Goal: Transaction & Acquisition: Purchase product/service

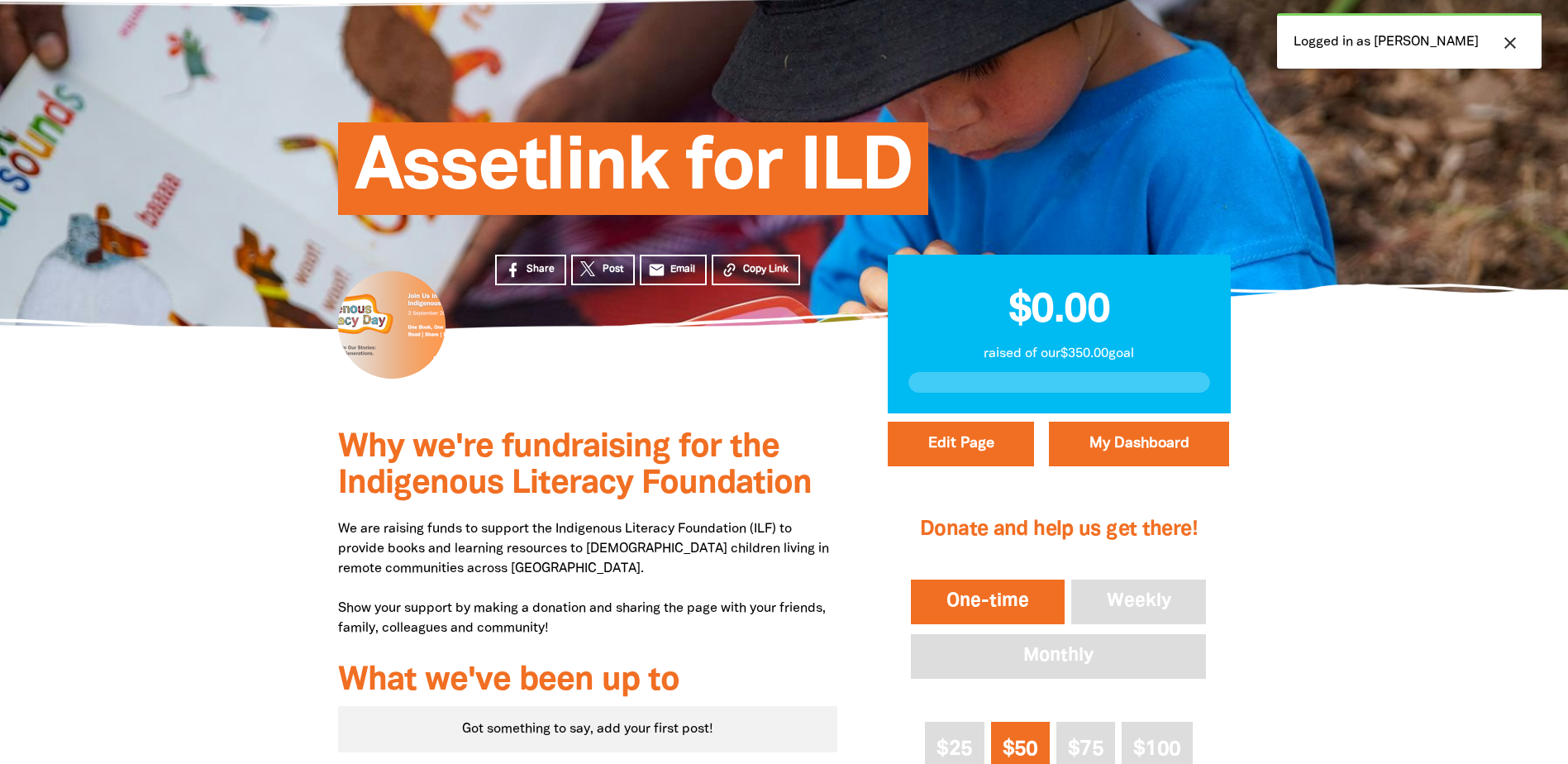
scroll to position [248, 0]
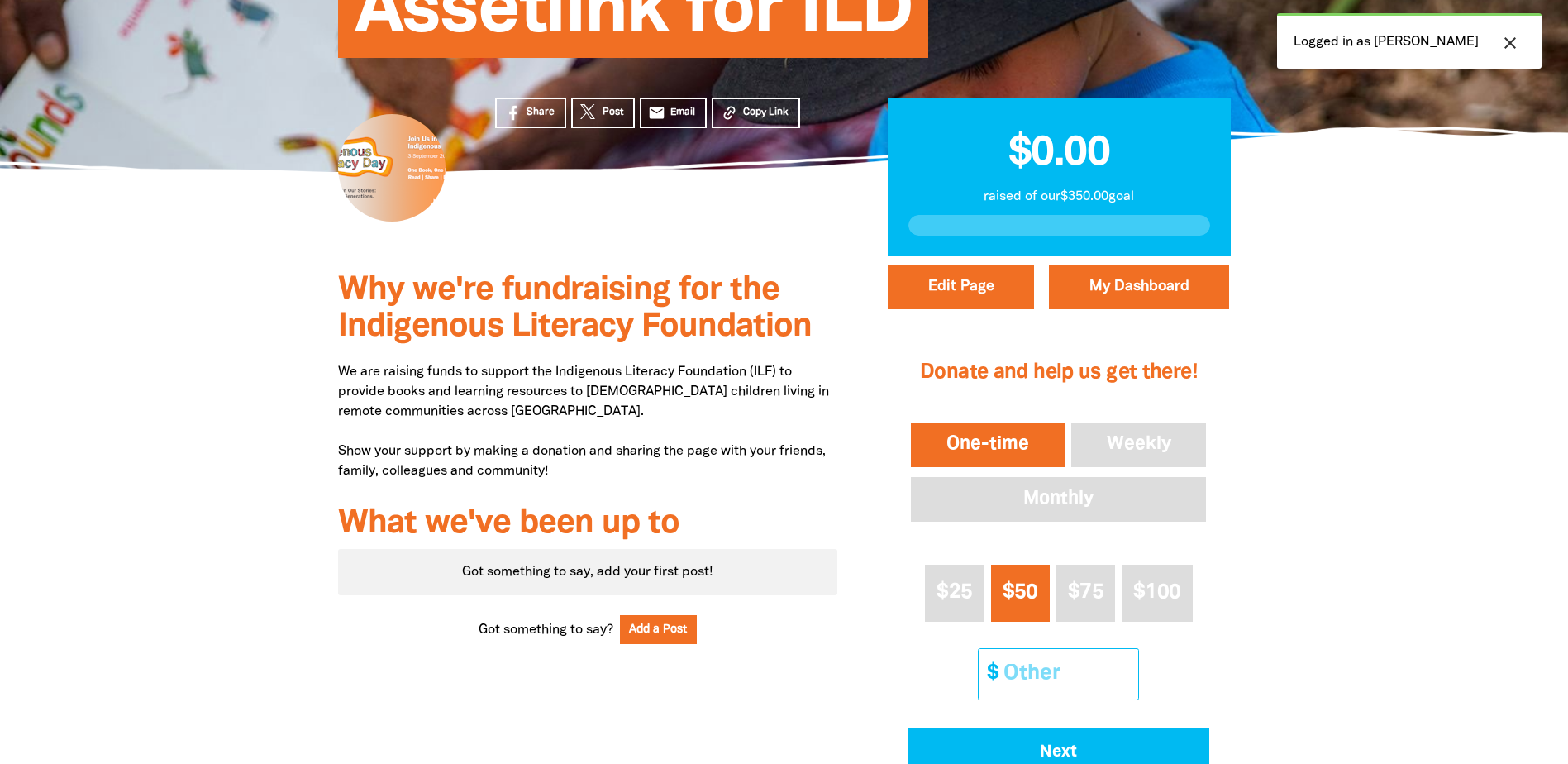
click at [1055, 663] on input "Other Amount" at bounding box center [1065, 674] width 147 height 51
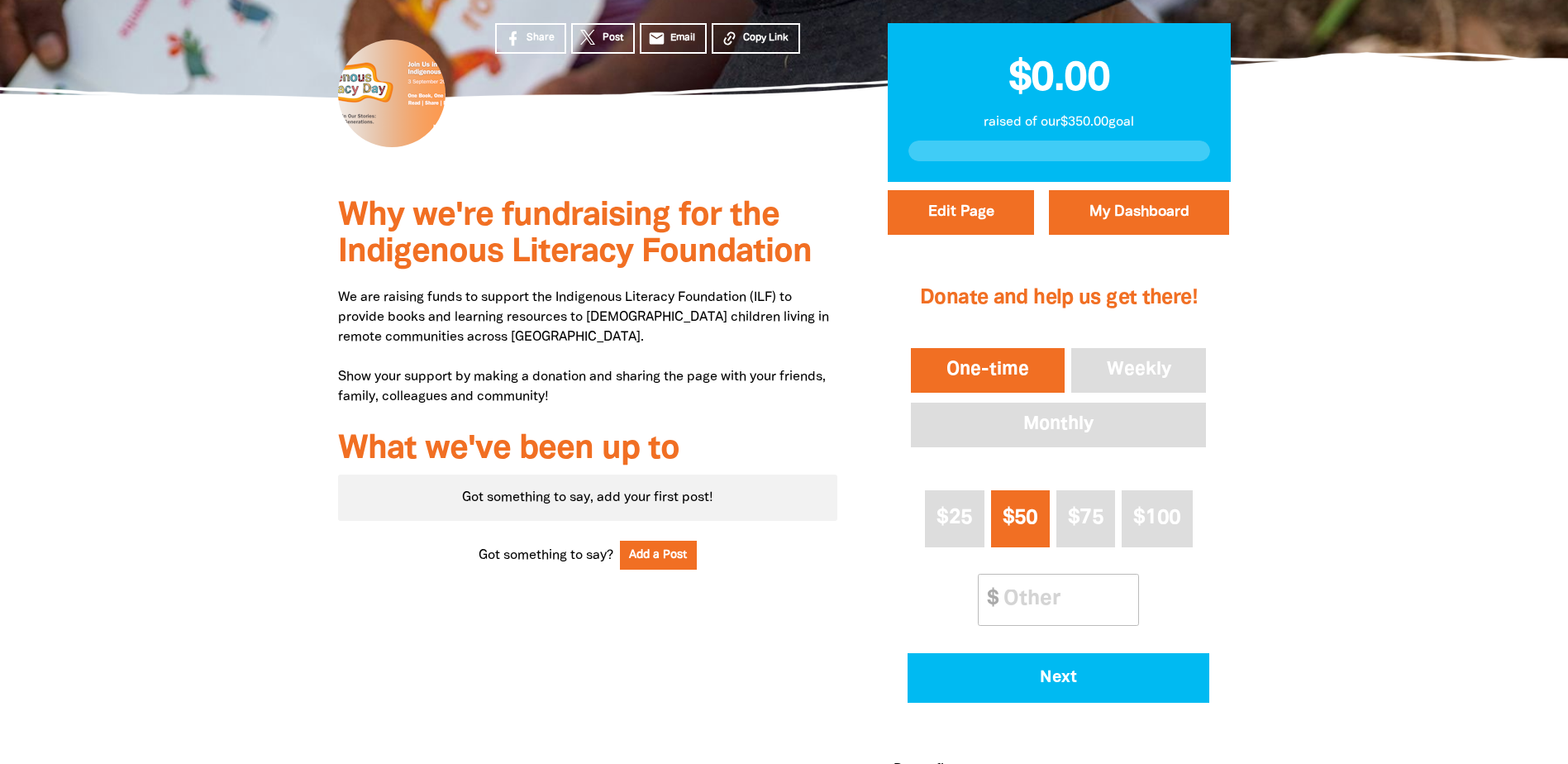
scroll to position [413, 0]
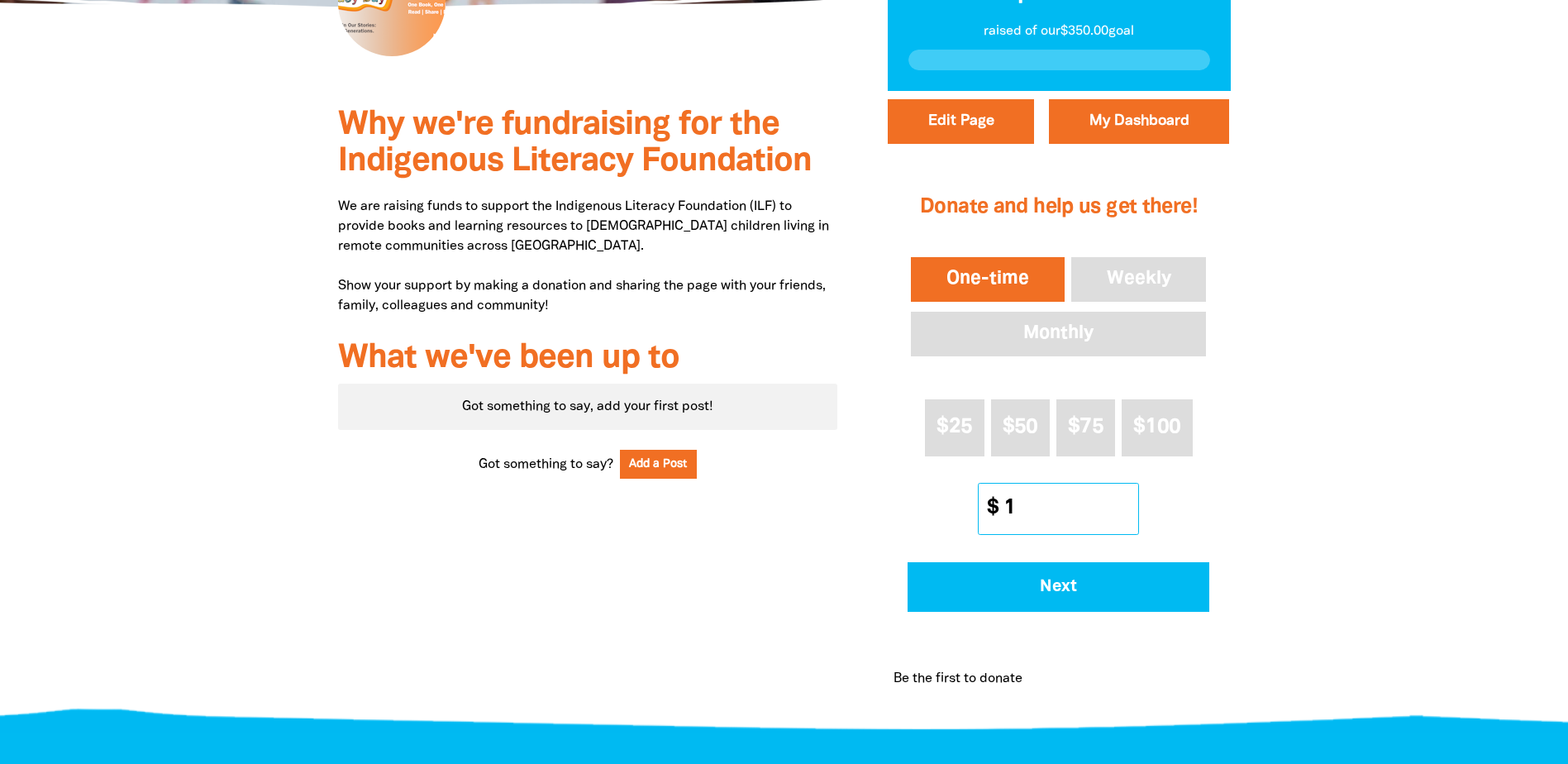
click at [1127, 517] on input "1" at bounding box center [1065, 509] width 147 height 51
drag, startPoint x: 1064, startPoint y: 501, endPoint x: 975, endPoint y: 500, distance: 89.0
click at [975, 500] on div "$25 $50 $75 $100 Other Amount $ 120" at bounding box center [1058, 468] width 302 height 150
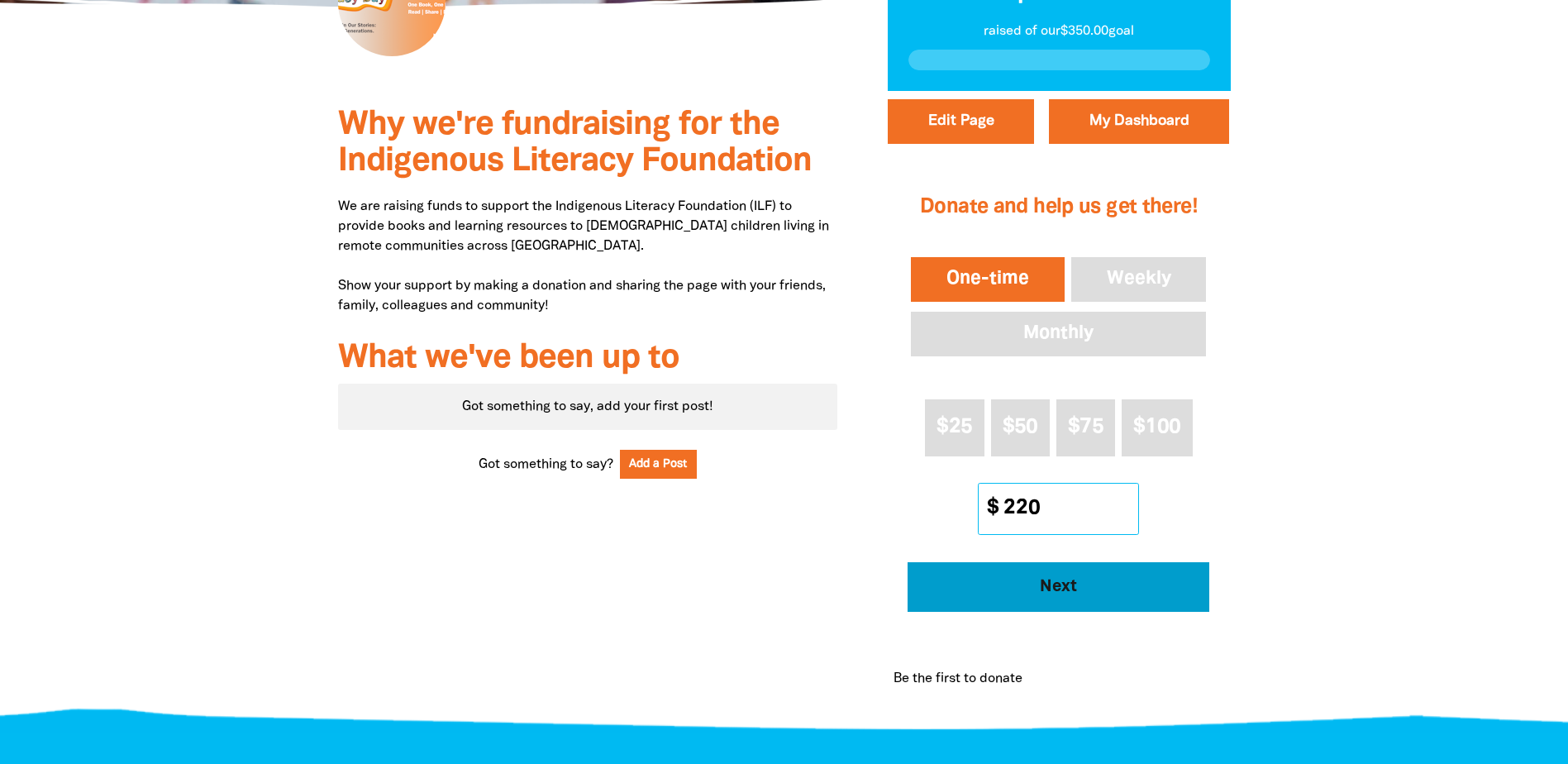
type input "220"
click at [1020, 587] on span "Next" at bounding box center [1058, 586] width 256 height 17
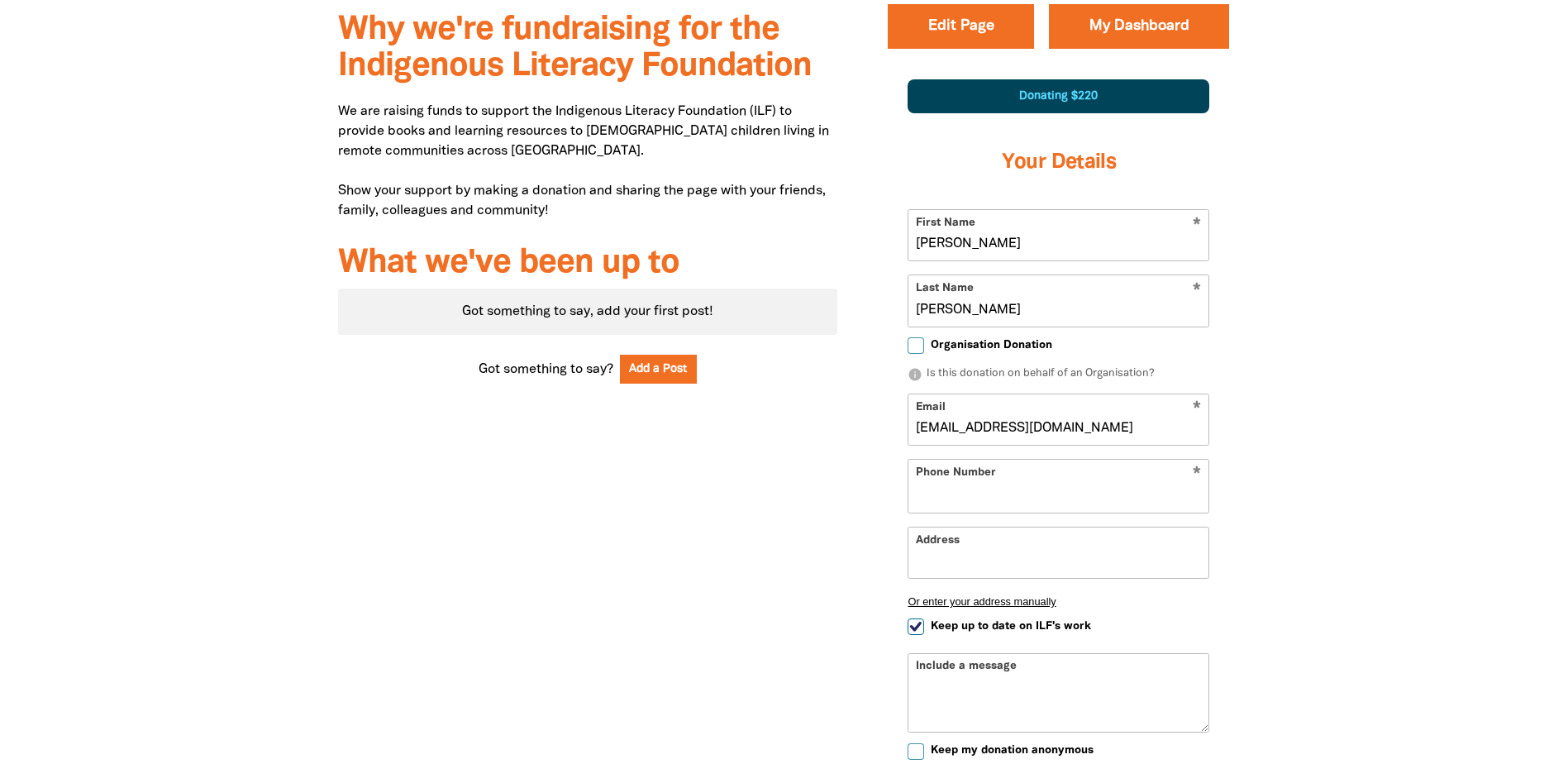
select select "PH"
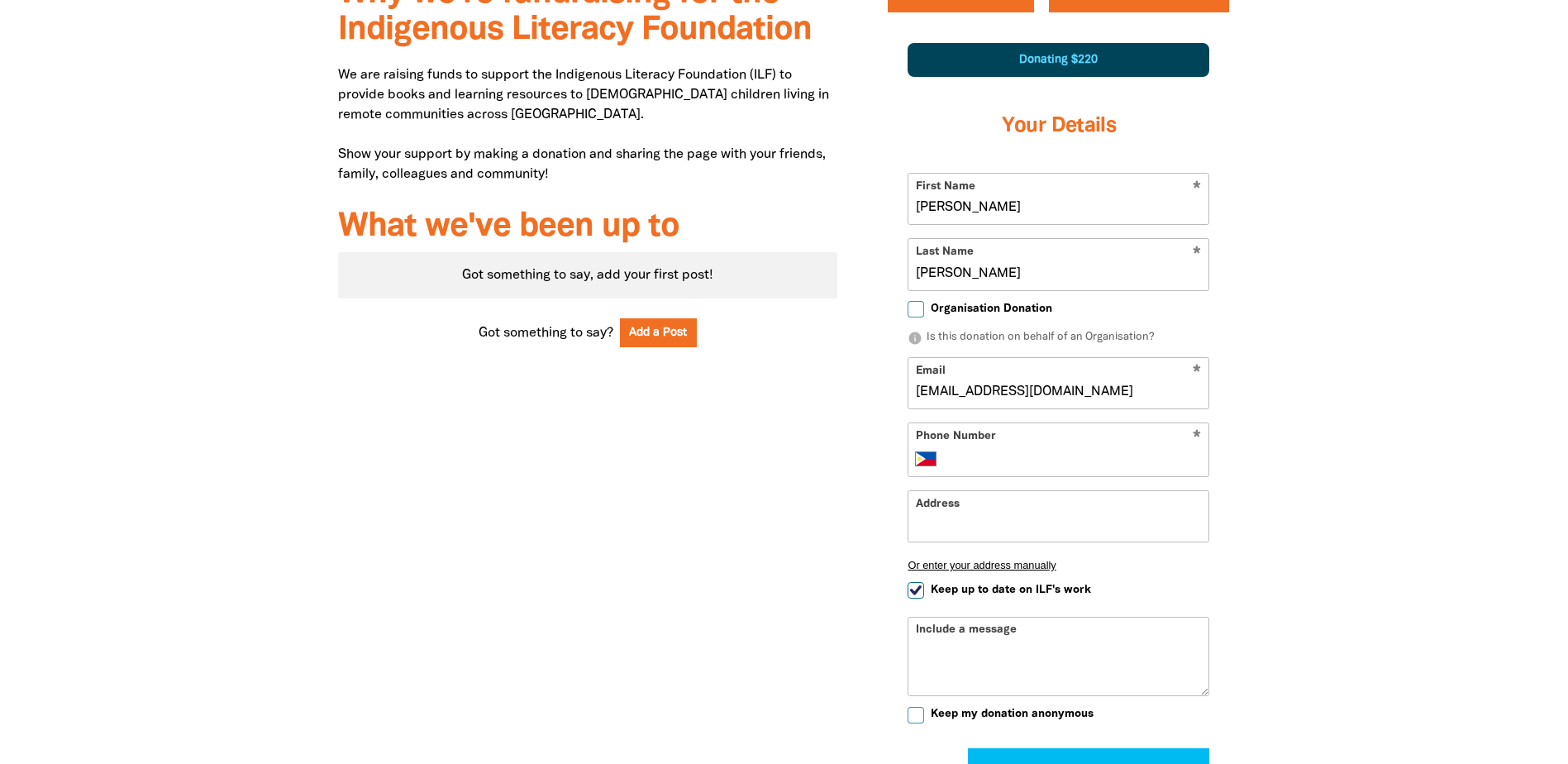
click at [913, 307] on input "Organisation Donation" at bounding box center [915, 309] width 17 height 17
checkbox input "true"
select select "PH"
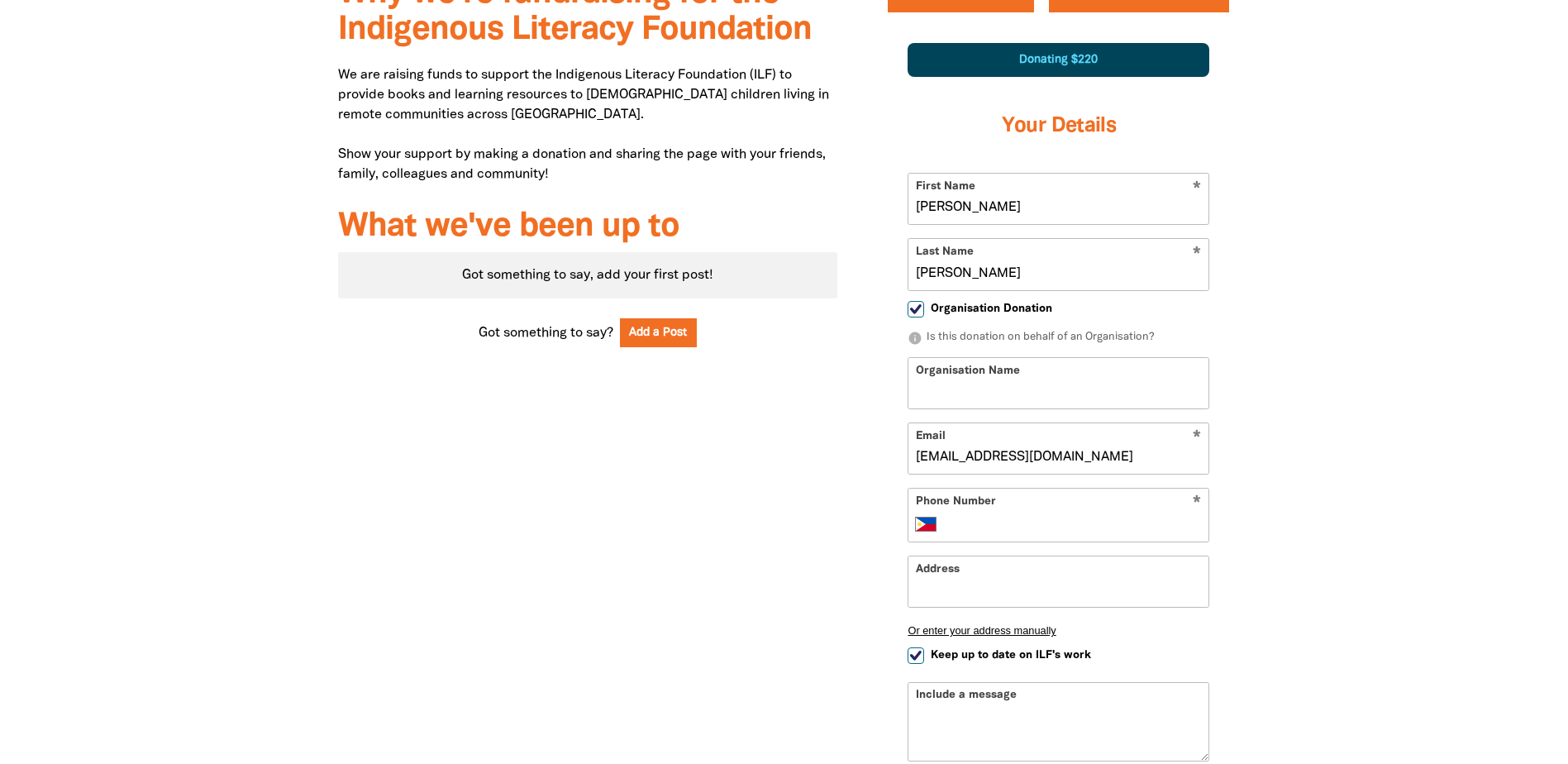
click at [968, 385] on input "Organisation Name" at bounding box center [1058, 383] width 300 height 51
type input "Assetlink Services Pty. Ltd."
type input "[PHONE_NUMBER]"
type input "Suite 3.04 of Level 3 of Building G, [STREET_ADDRESS][PERSON_NAME]"
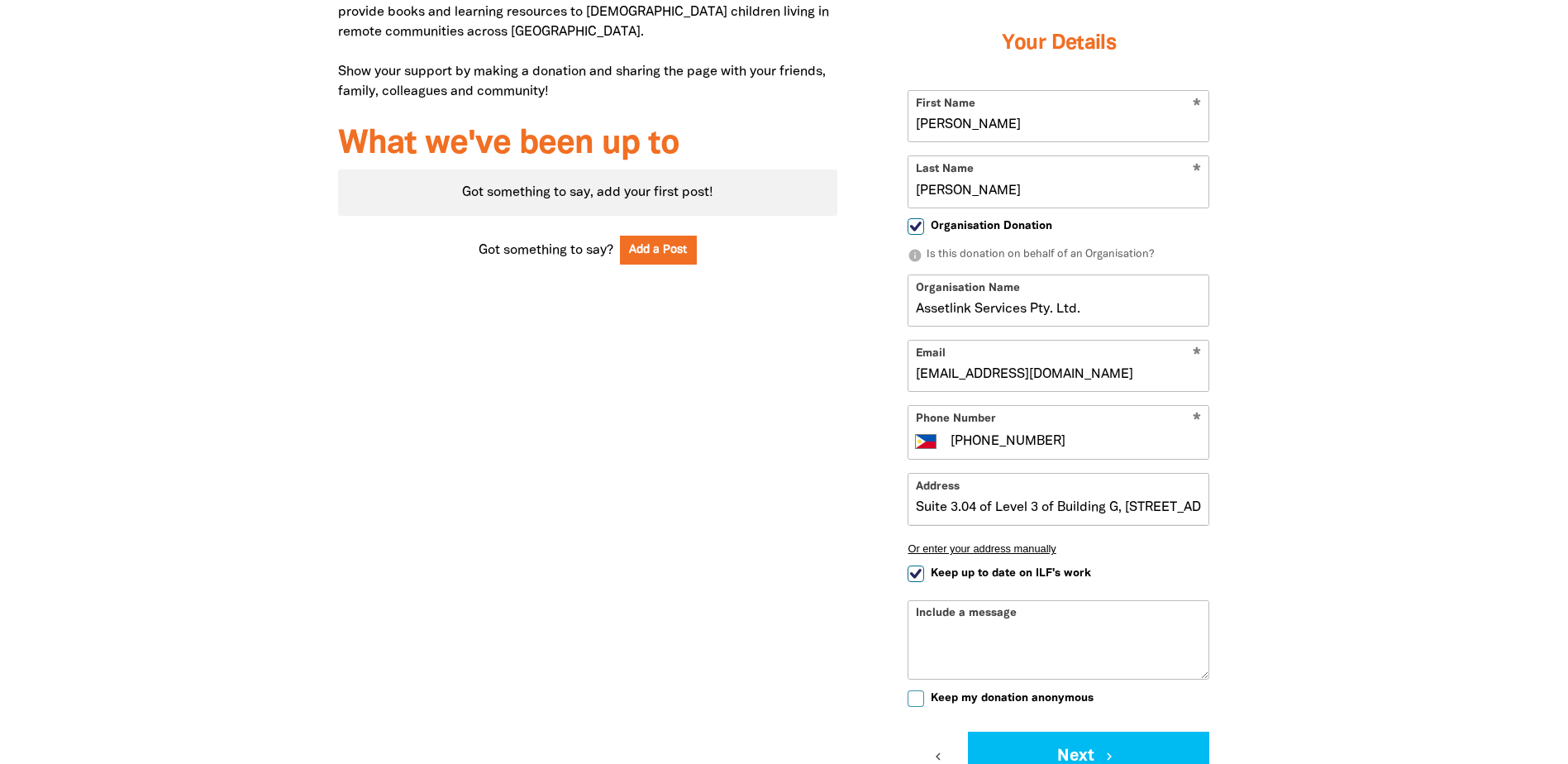
click at [911, 577] on input "Keep up to date on ILF's work" at bounding box center [915, 573] width 17 height 17
checkbox input "false"
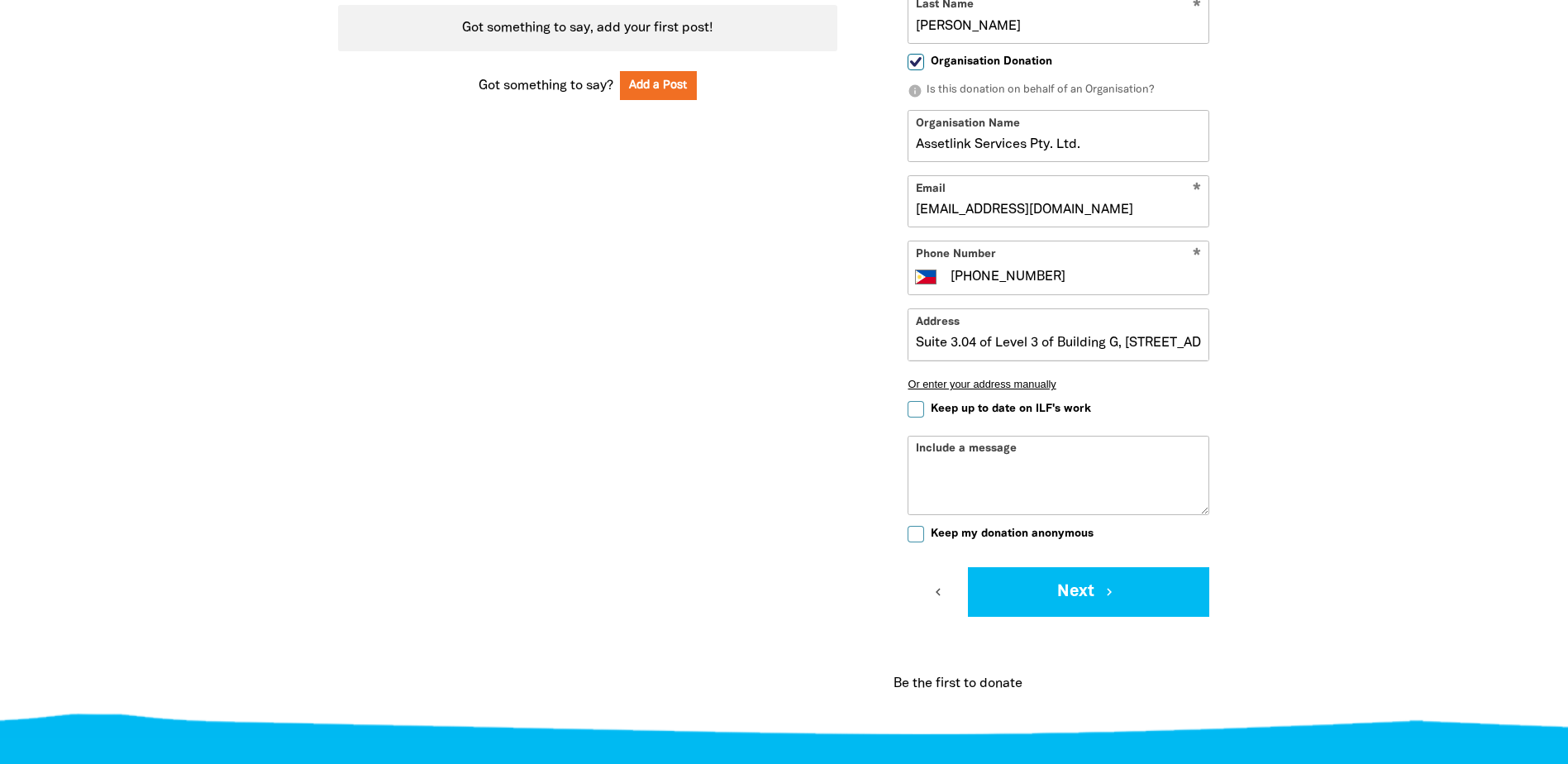
scroll to position [793, 0]
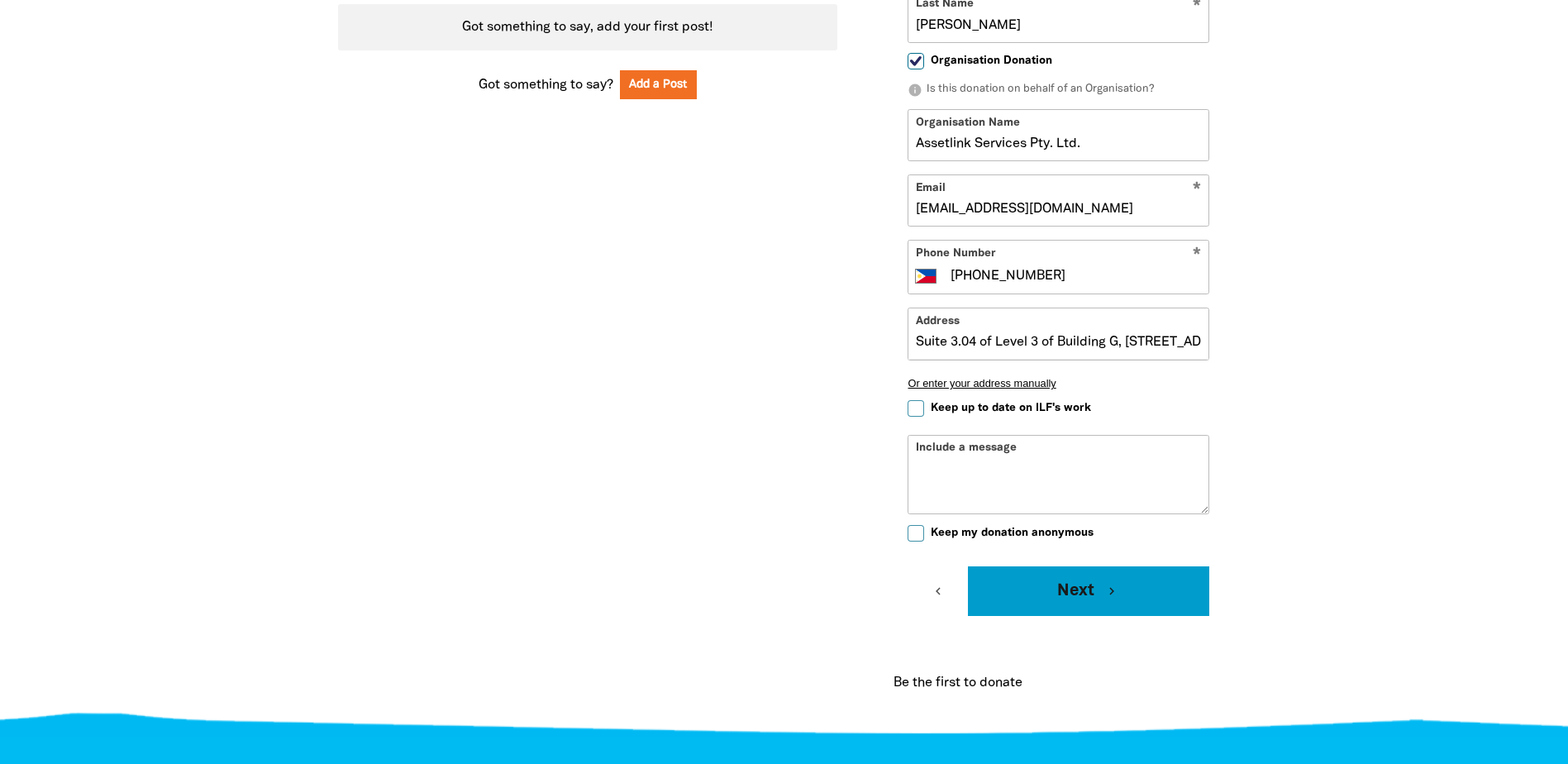
click at [1066, 596] on button "Next chevron_right" at bounding box center [1089, 591] width 241 height 50
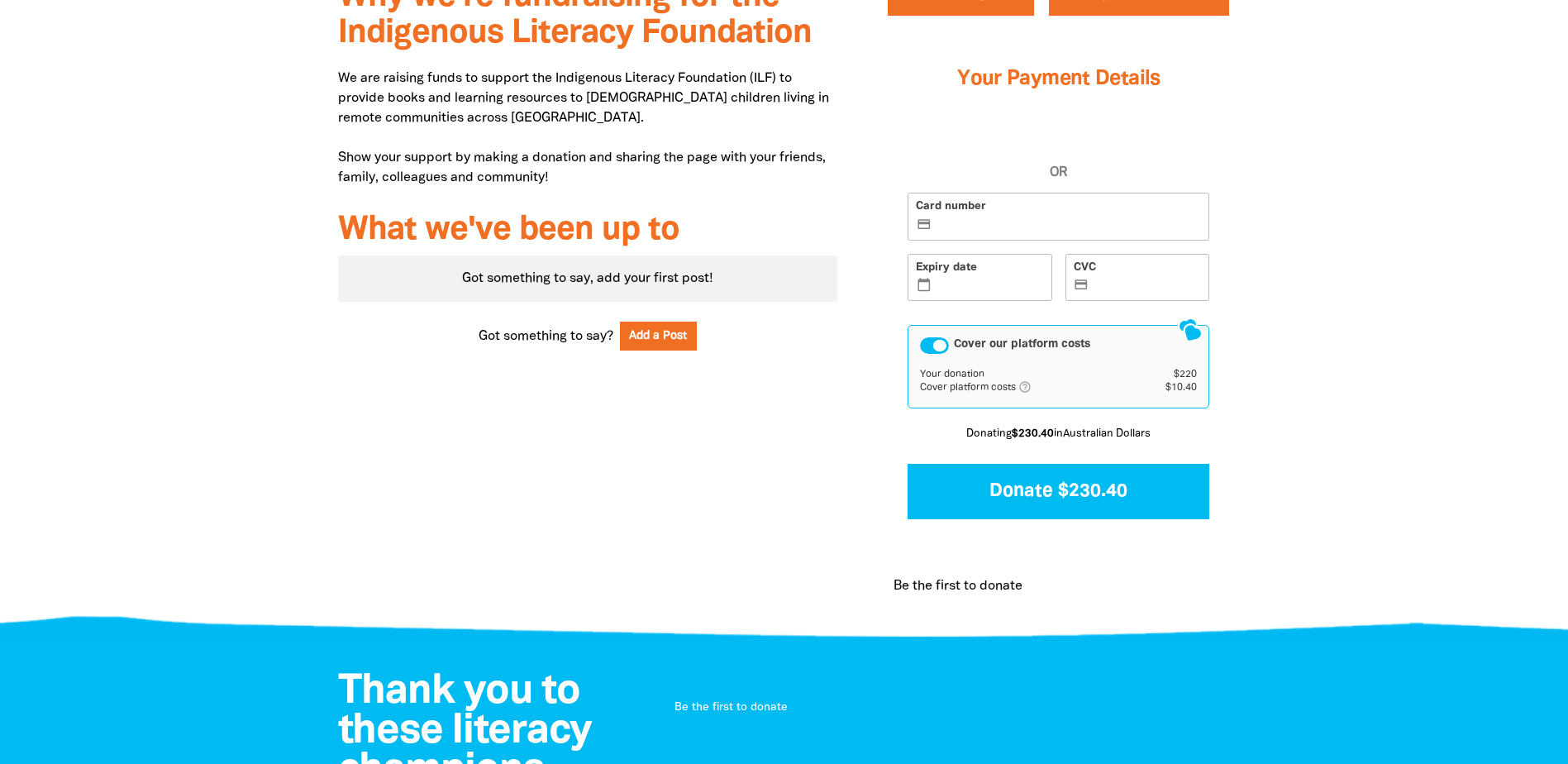
scroll to position [443, 0]
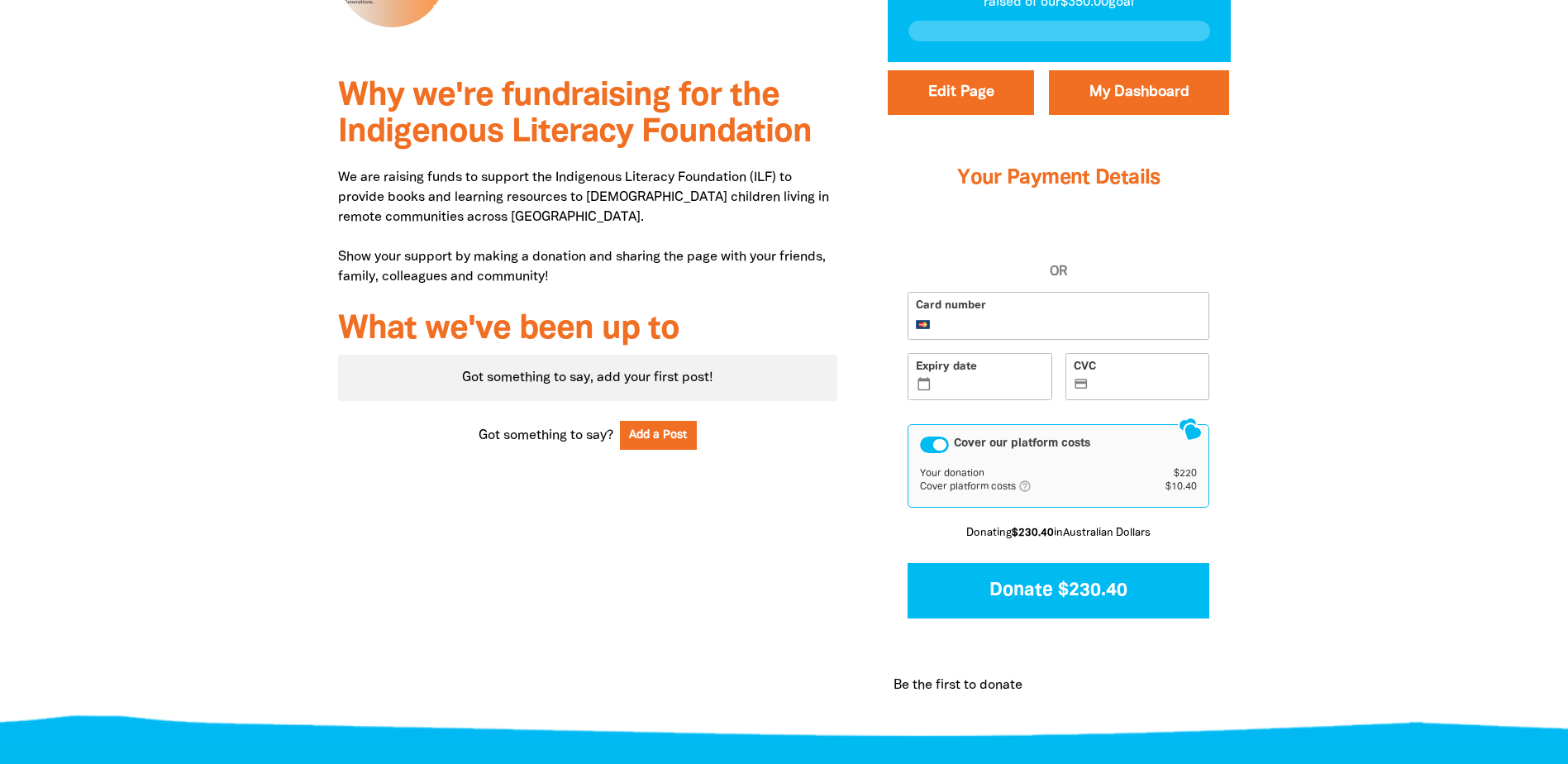
click at [1265, 368] on div "Why we're fundraising for the Indigenous Literacy Foundation We are raising fun…" at bounding box center [784, 396] width 992 height 669
click at [925, 445] on div "Cover our platform costs" at bounding box center [934, 445] width 29 height 17
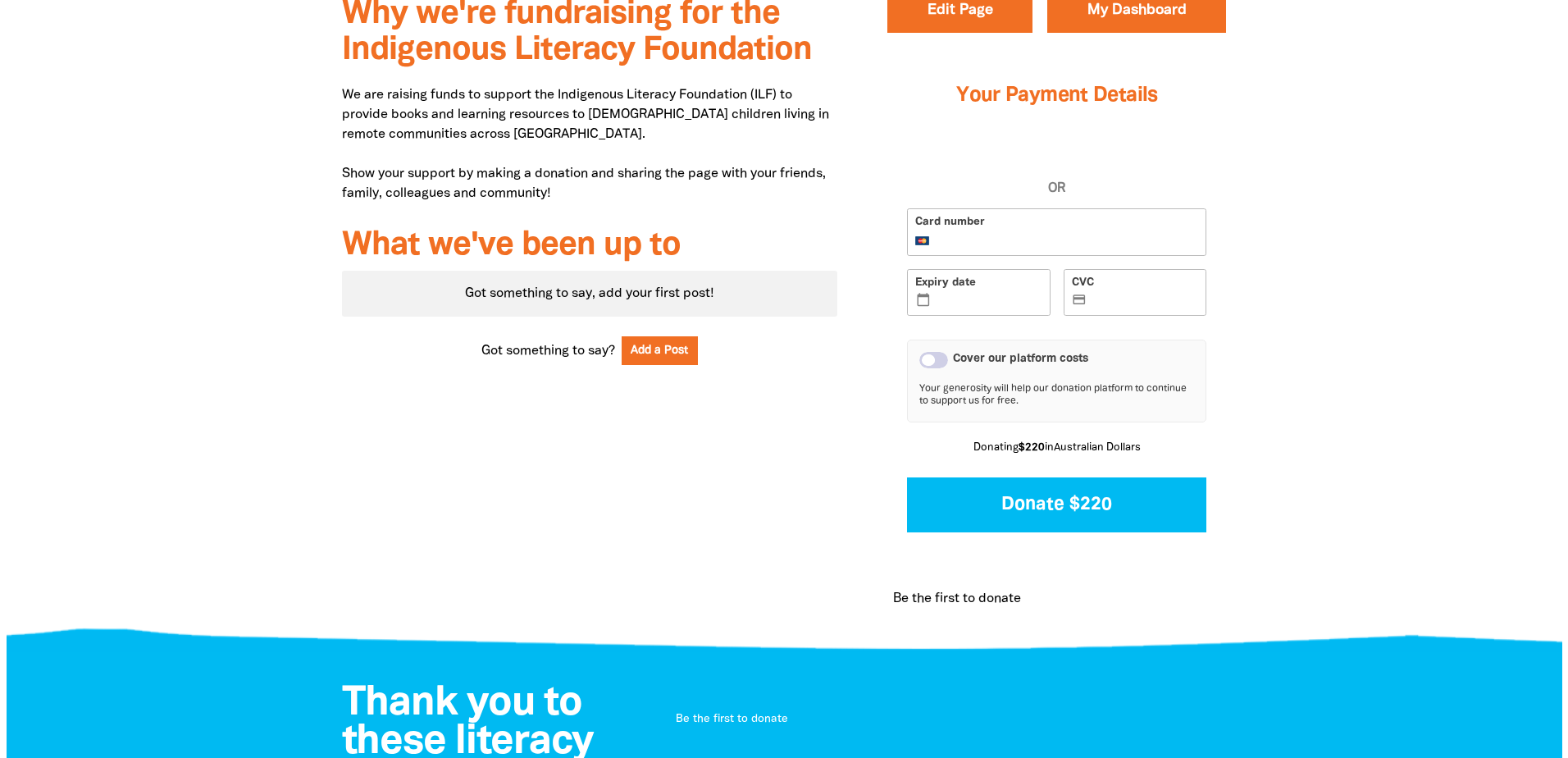
scroll to position [521, 0]
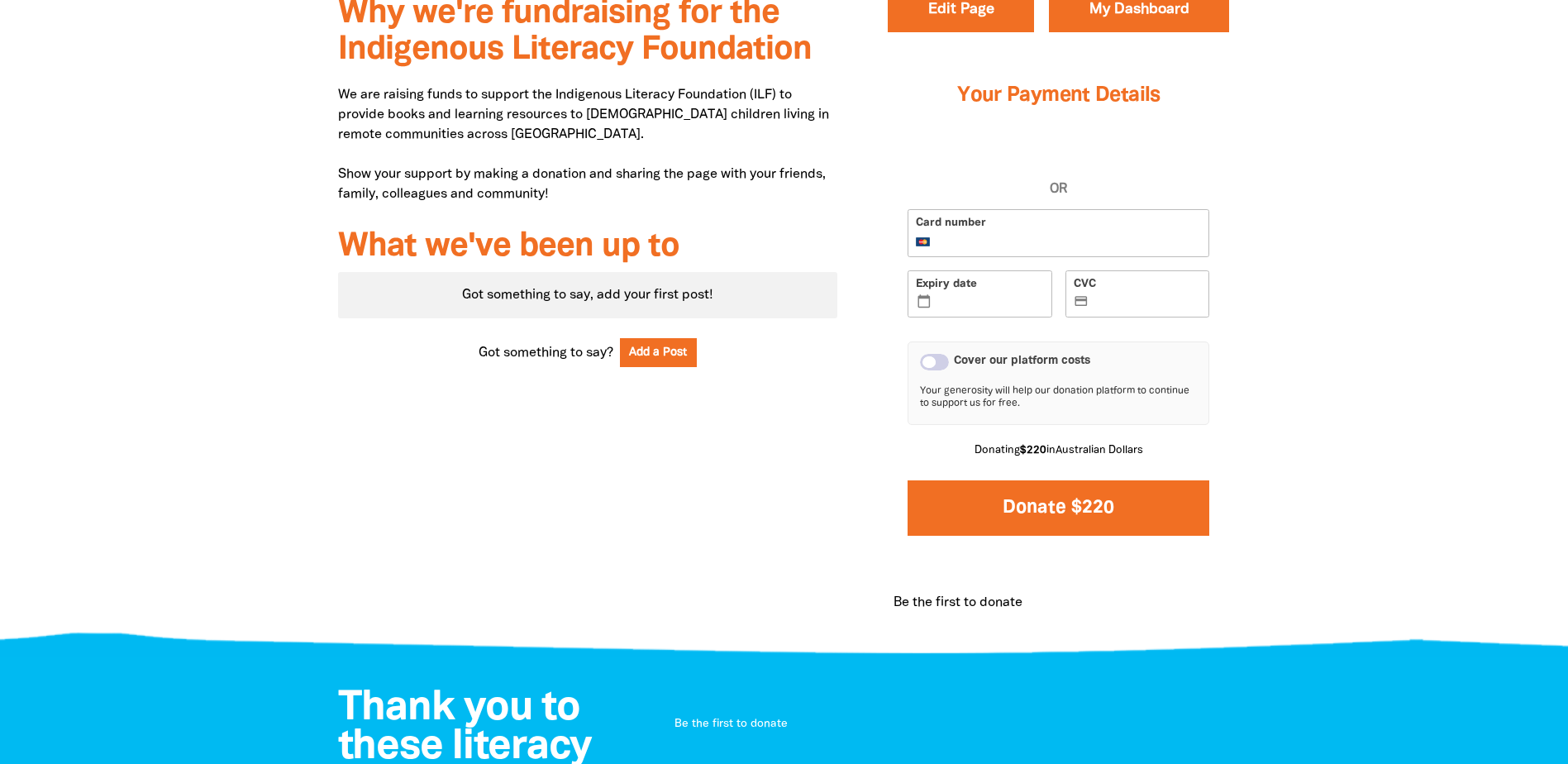
click at [1027, 515] on button "Donate $220" at bounding box center [1058, 509] width 302 height 56
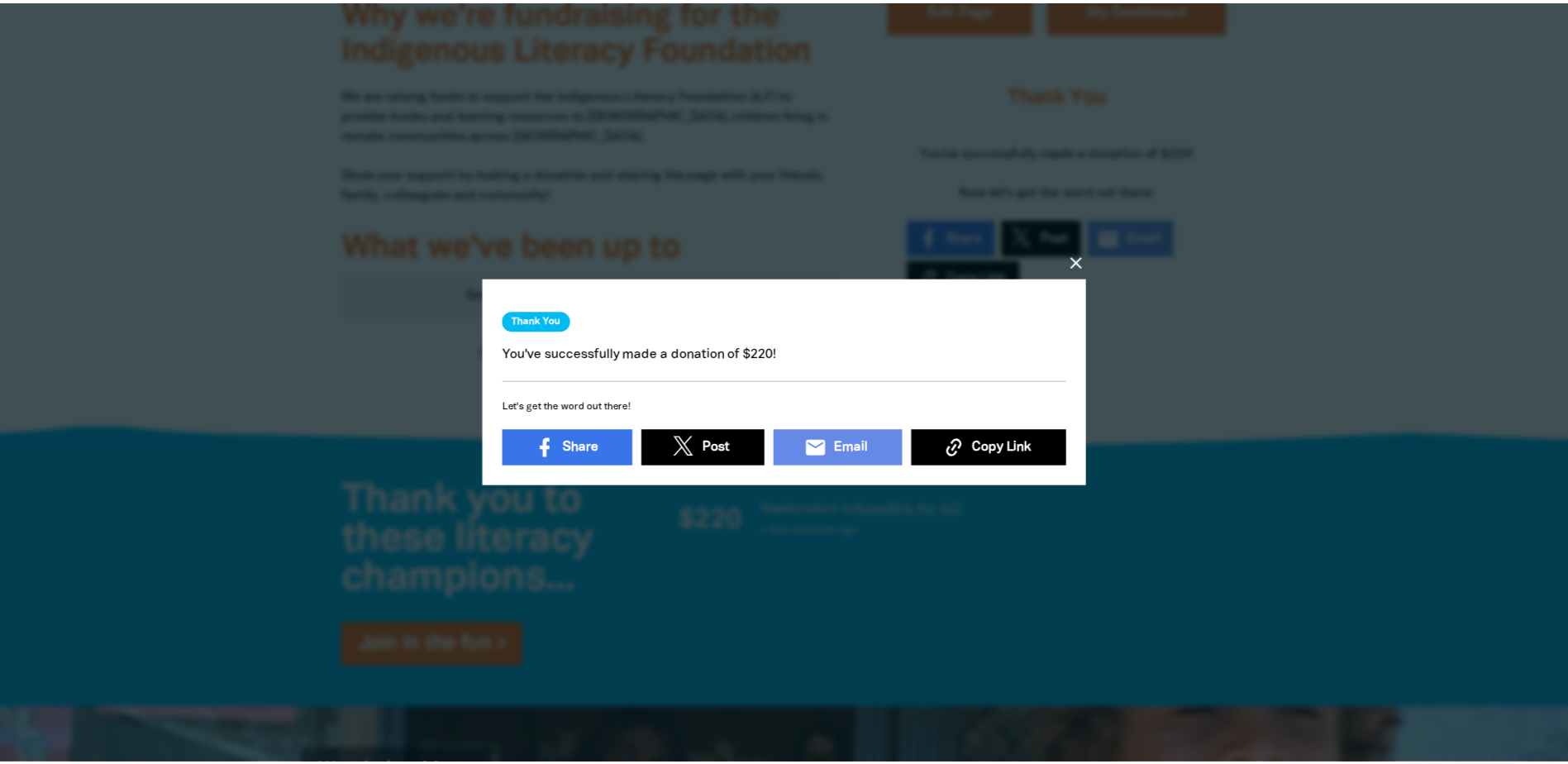
scroll to position [5, 0]
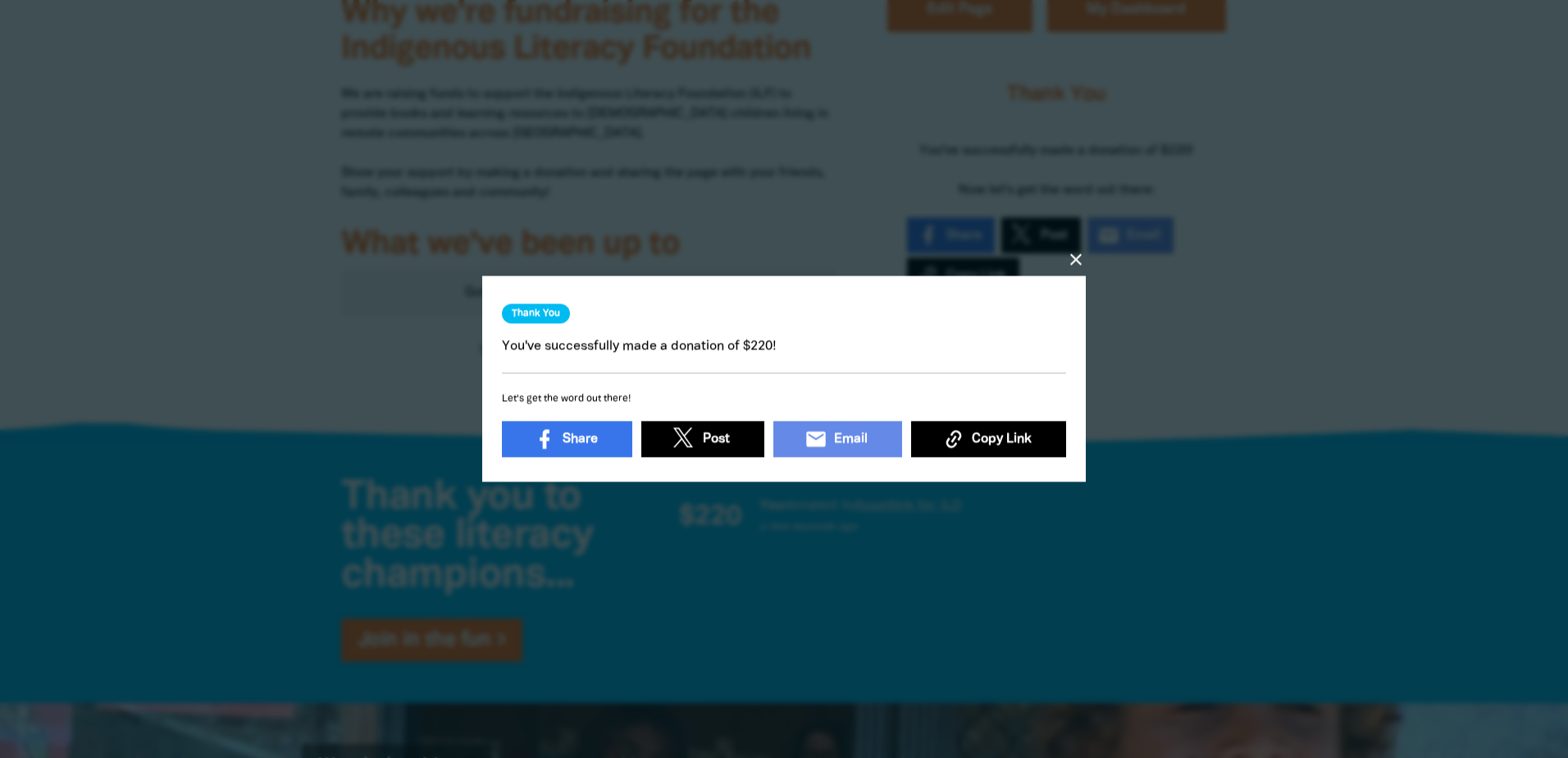
click at [1076, 254] on icon "close" at bounding box center [1076, 260] width 20 height 20
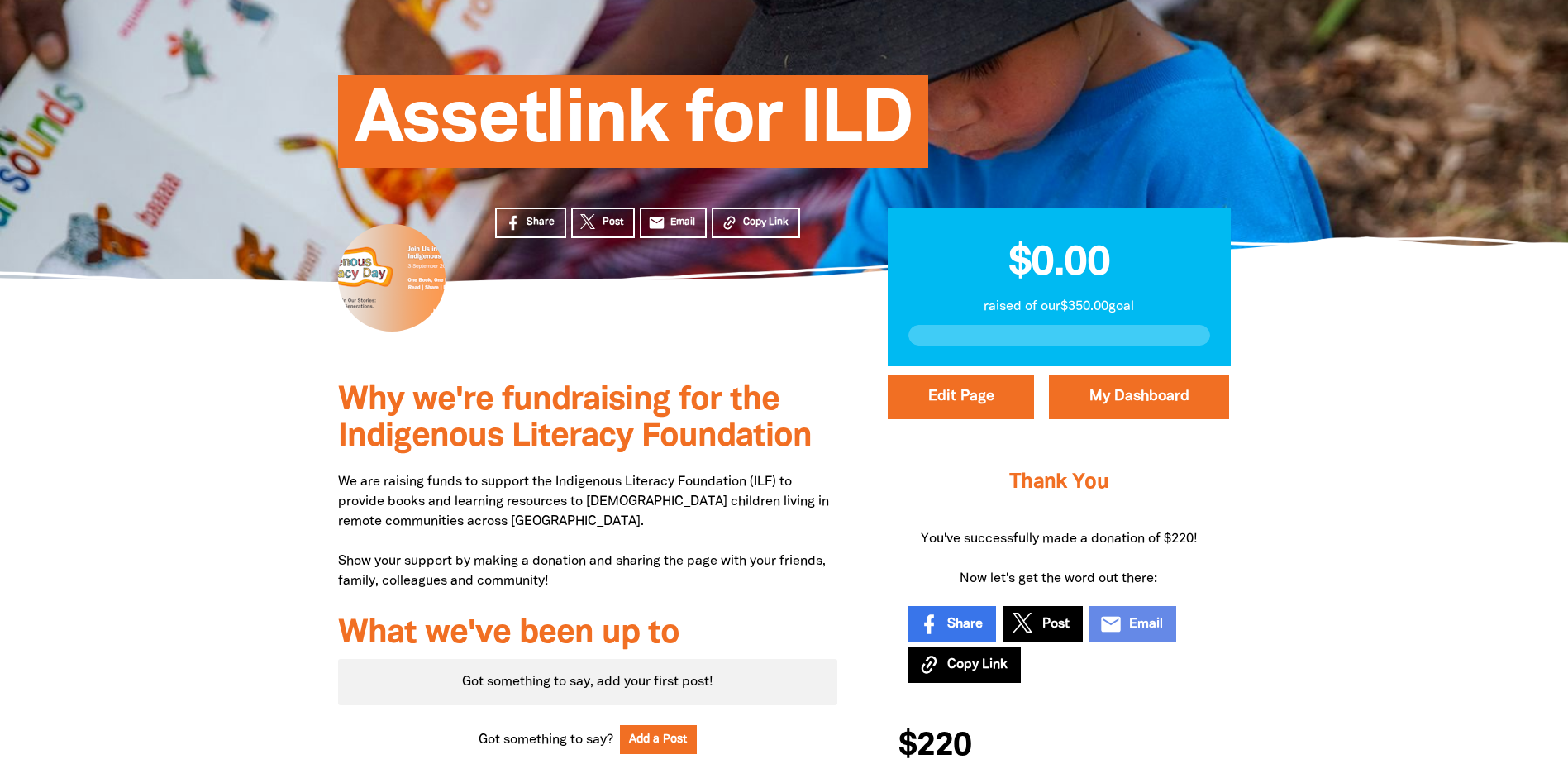
scroll to position [0, 0]
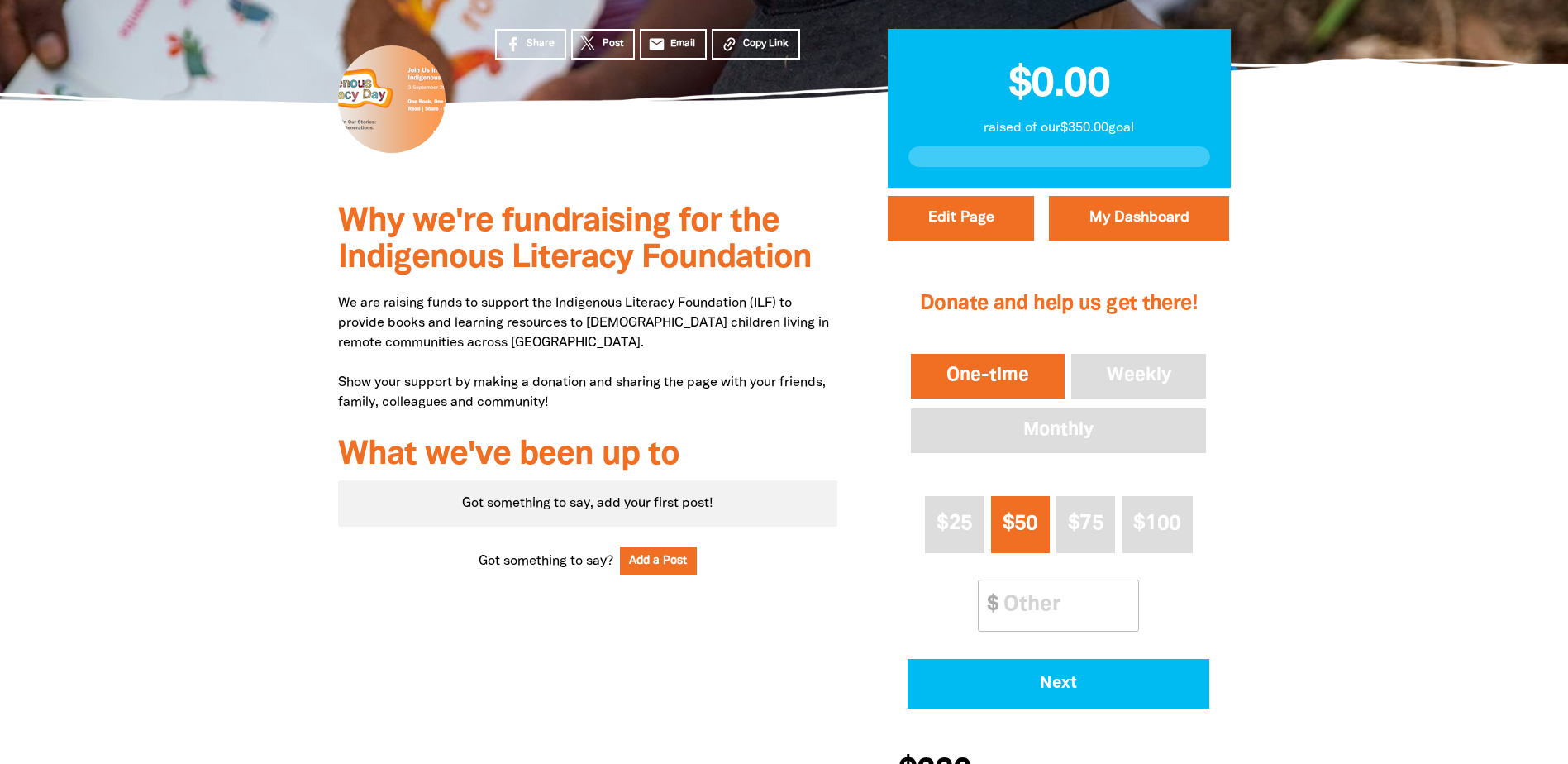
scroll to position [166, 0]
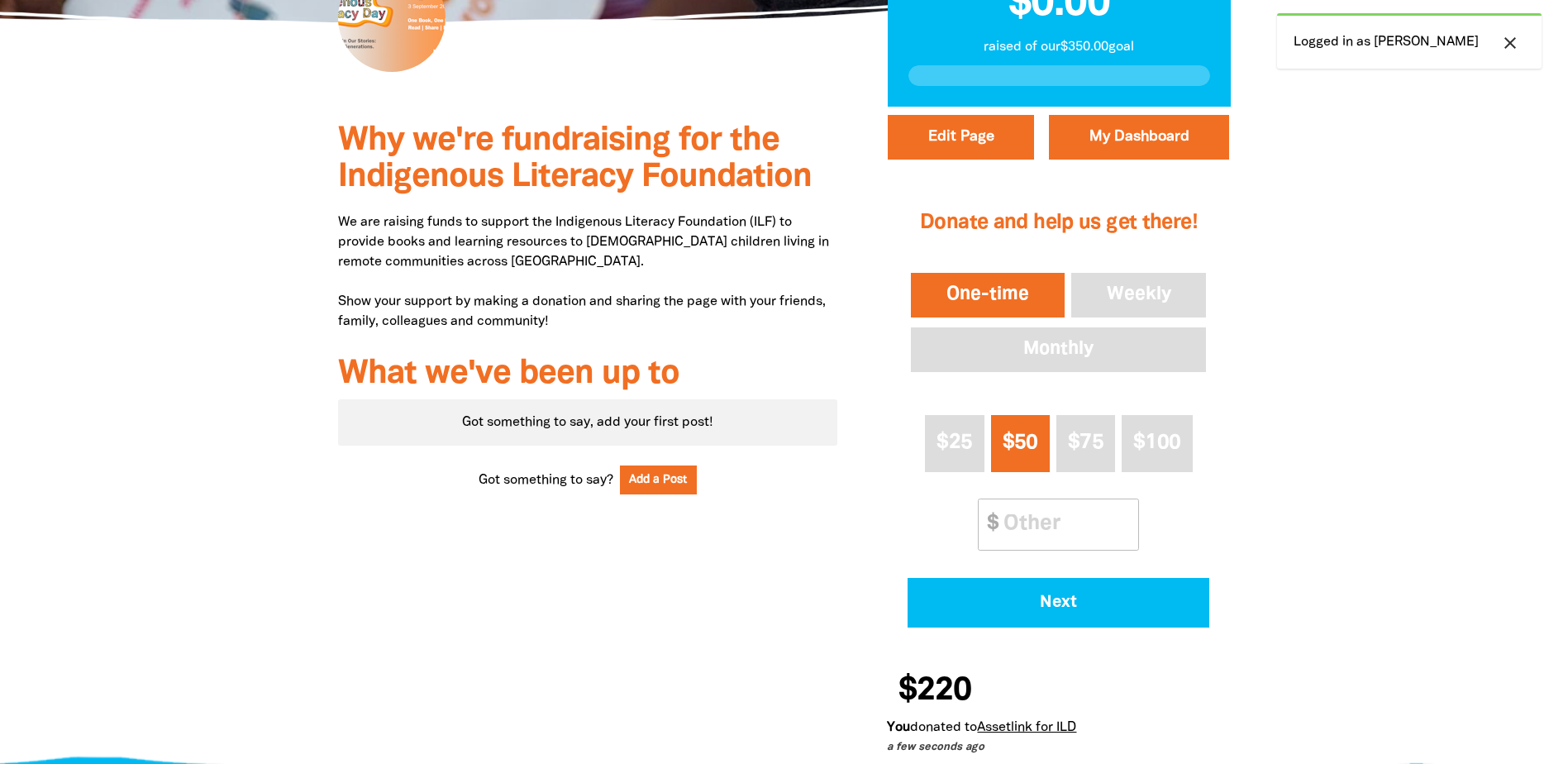
scroll to position [413, 0]
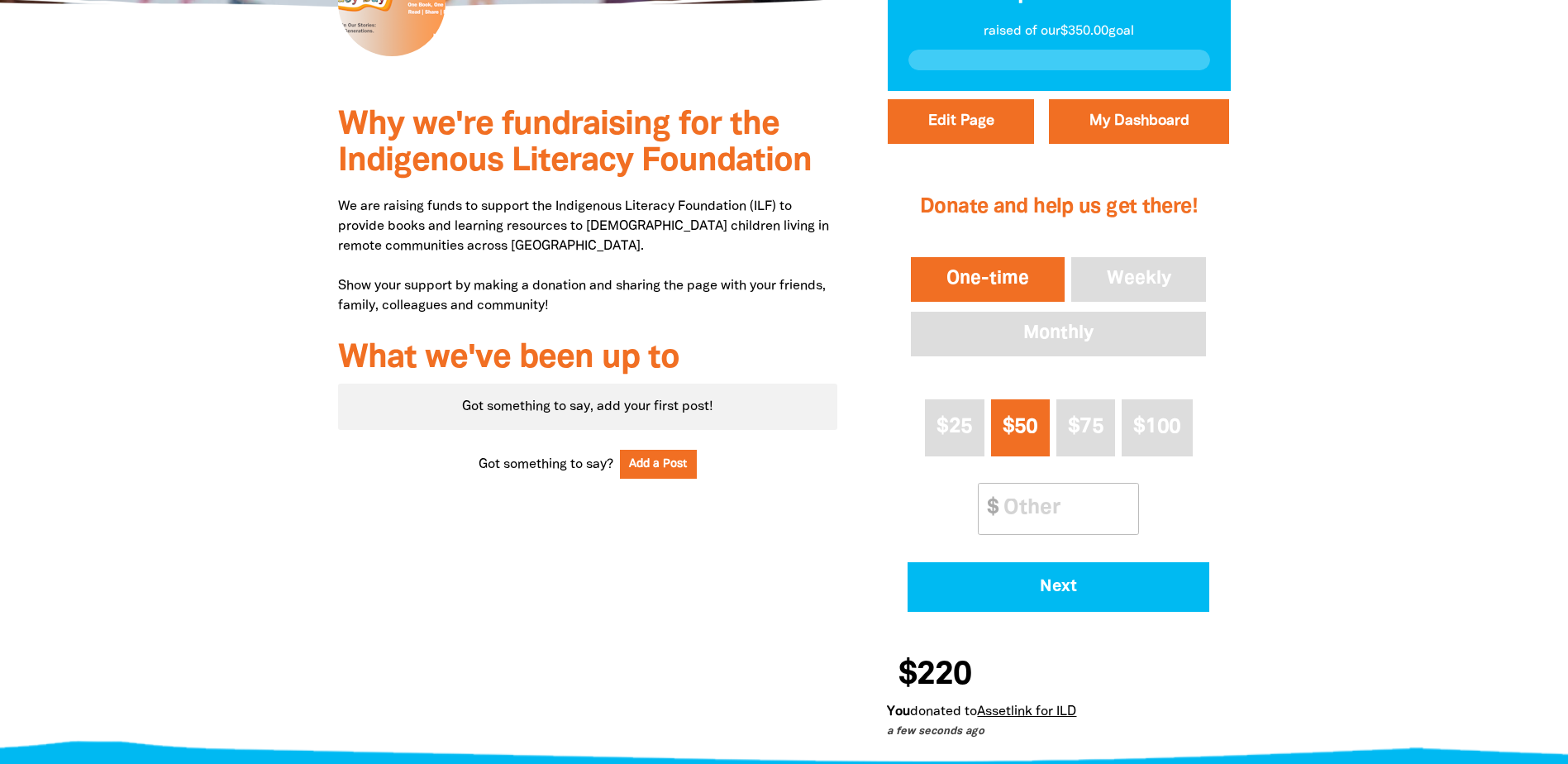
click at [1076, 706] on link "Assetlink for ILD" at bounding box center [1026, 712] width 99 height 12
